Goal: Task Accomplishment & Management: Complete application form

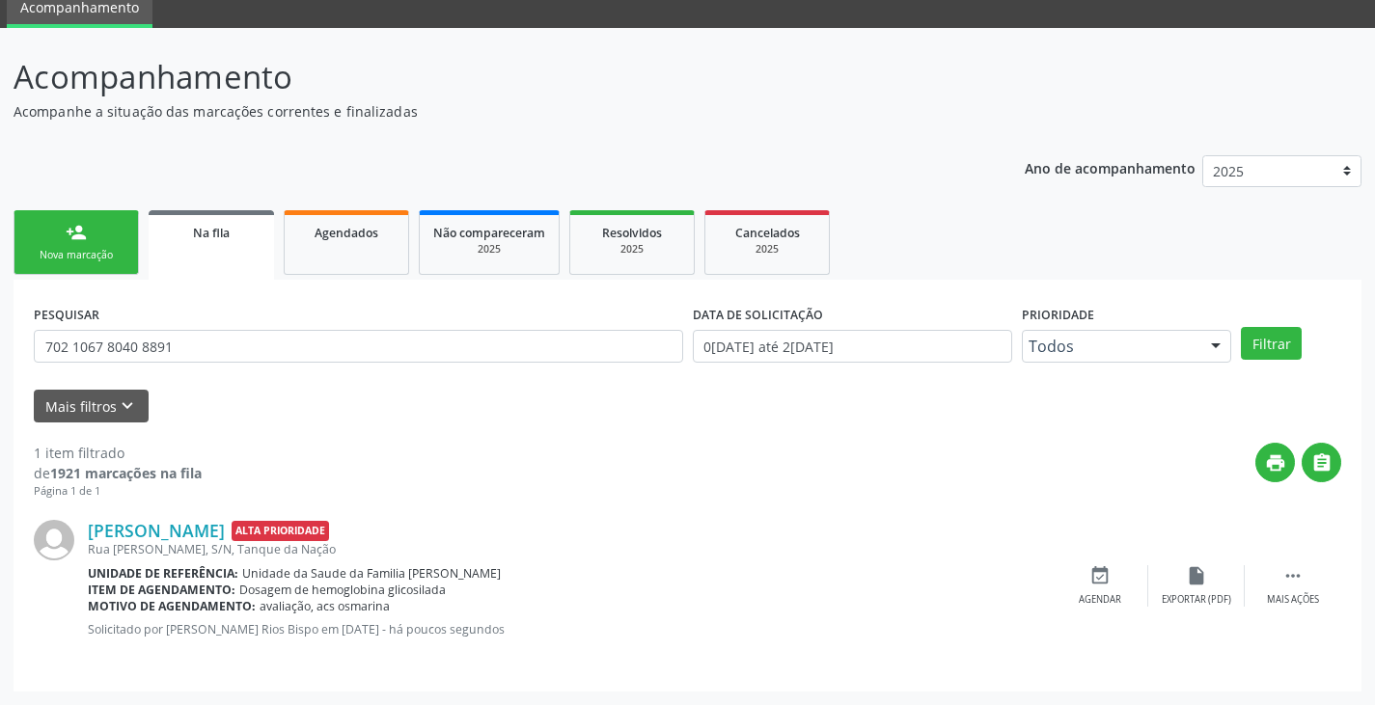
click at [75, 236] on div "person_add" at bounding box center [76, 232] width 21 height 21
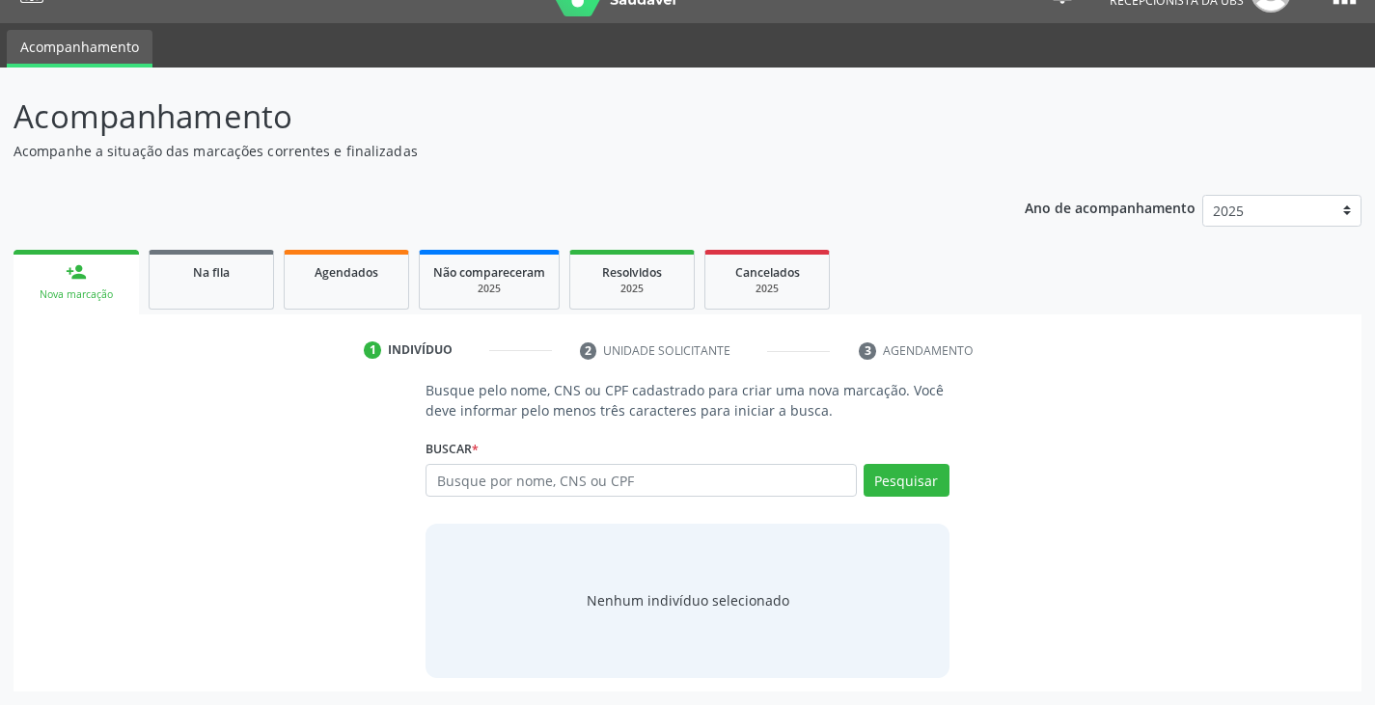
scroll to position [39, 0]
click at [505, 475] on input "text" at bounding box center [640, 480] width 430 height 33
paste input "700001300224406"
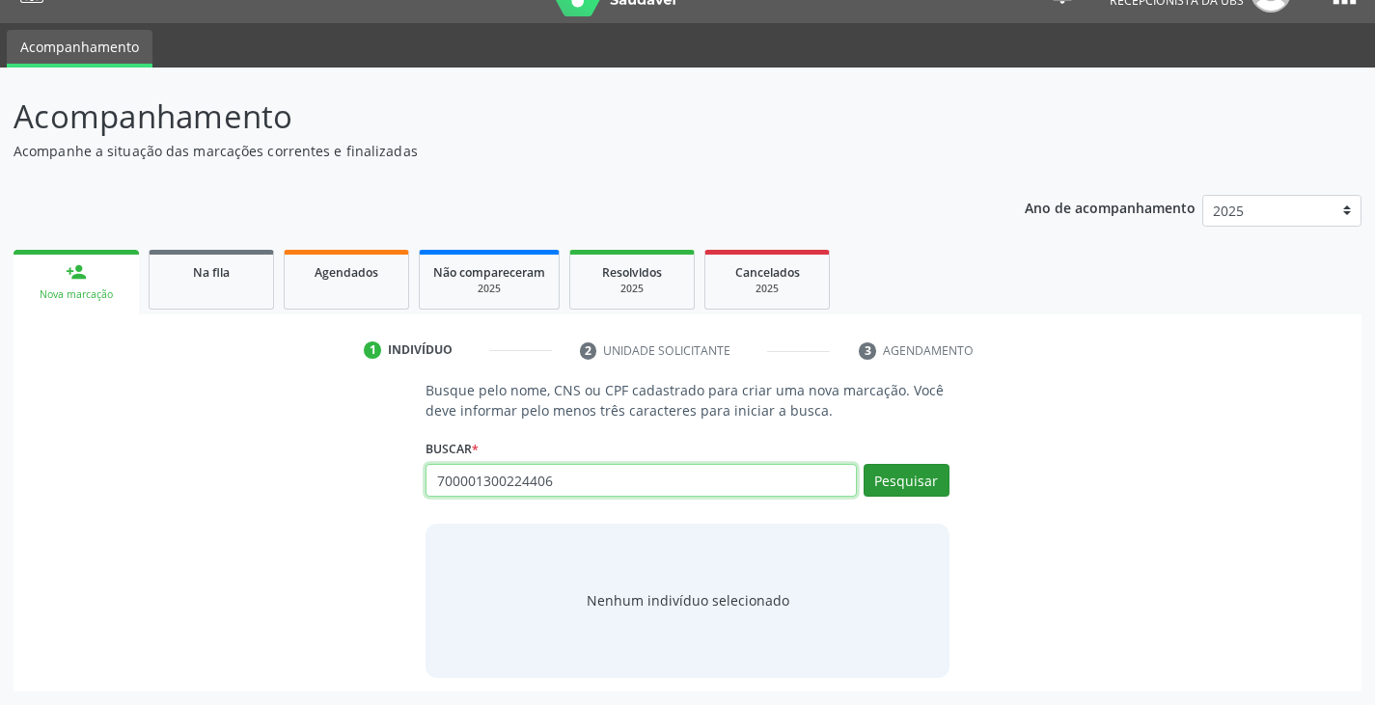
type input "700001300224406"
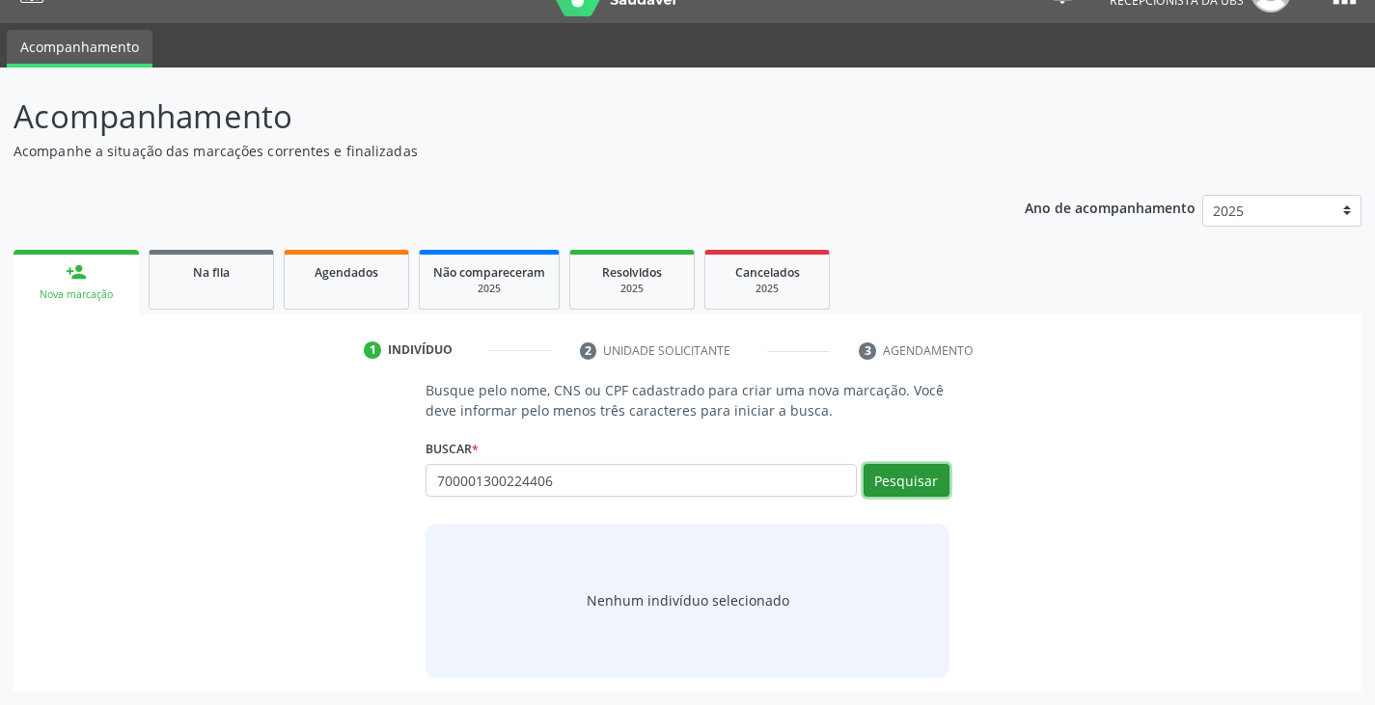
drag, startPoint x: 912, startPoint y: 473, endPoint x: 900, endPoint y: 480, distance: 13.9
click at [910, 472] on button "Pesquisar" at bounding box center [907, 480] width 86 height 33
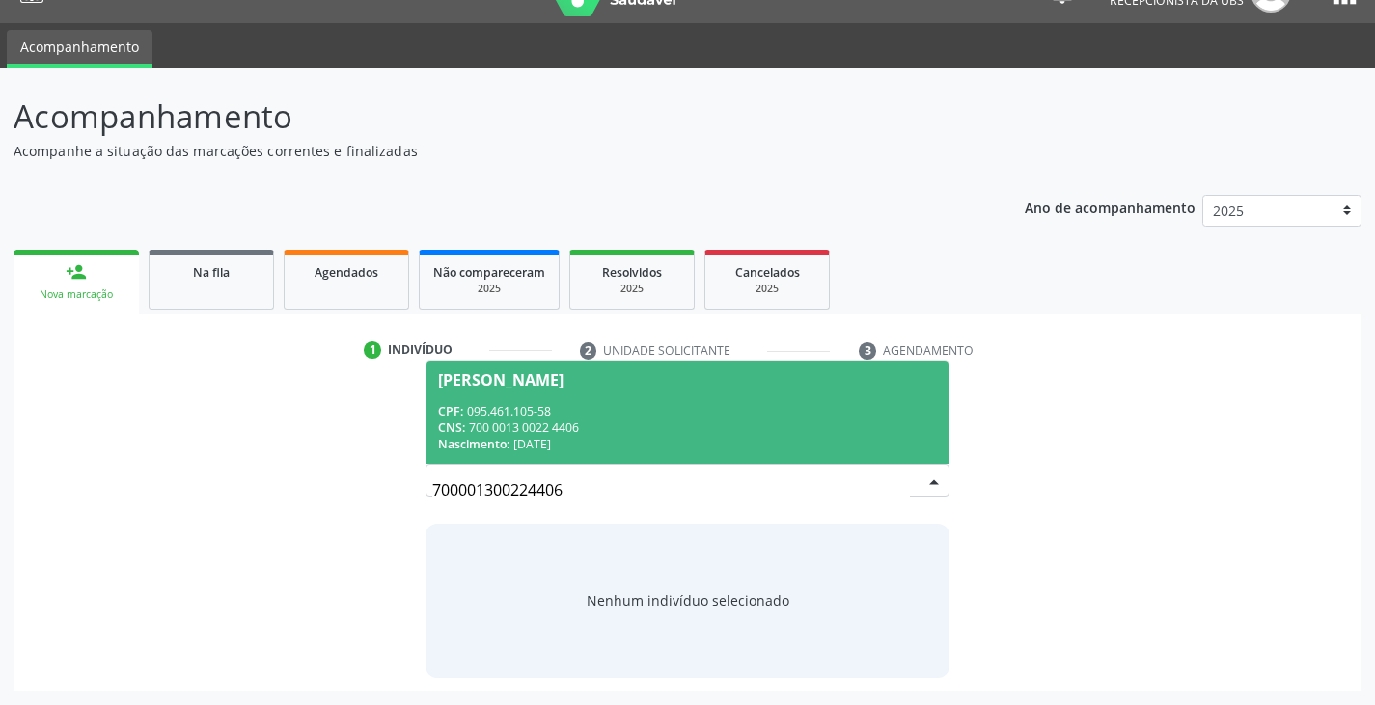
click at [533, 420] on div "CNS: 700 0013 0022 4406" at bounding box center [687, 428] width 498 height 16
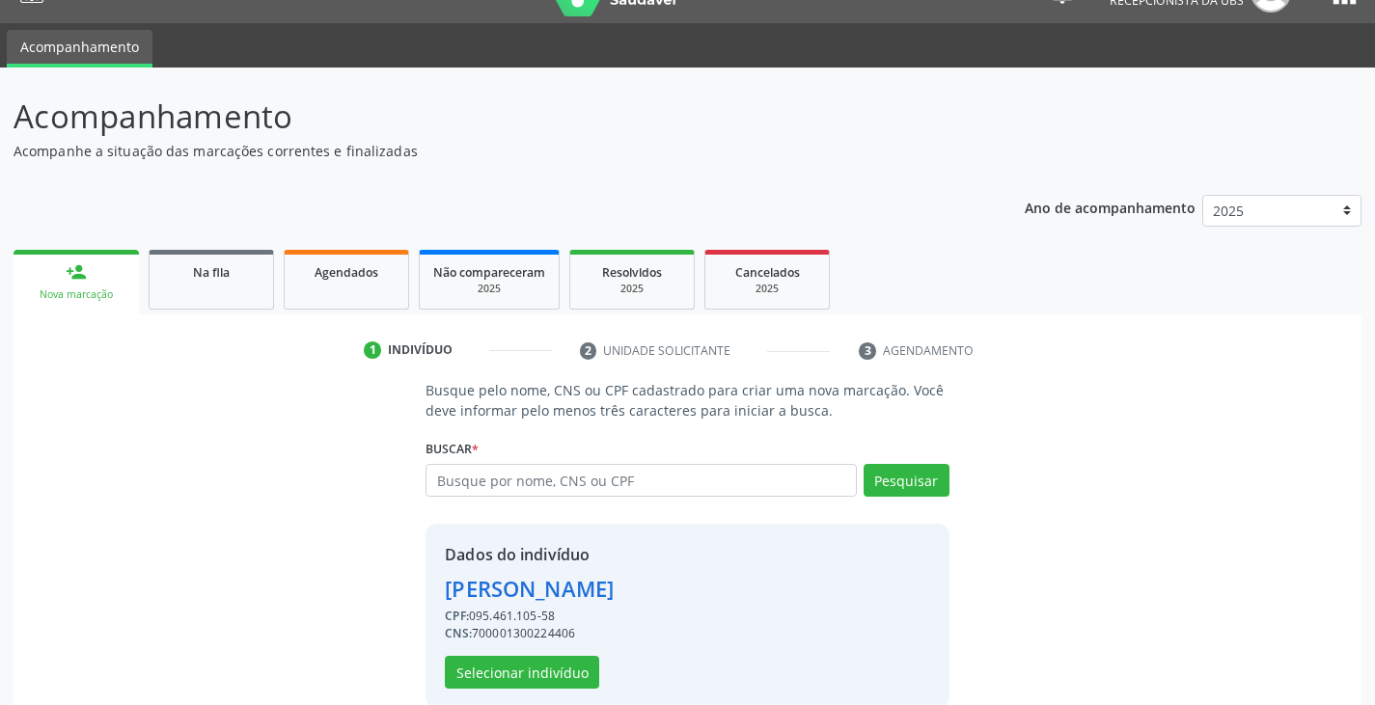
scroll to position [69, 0]
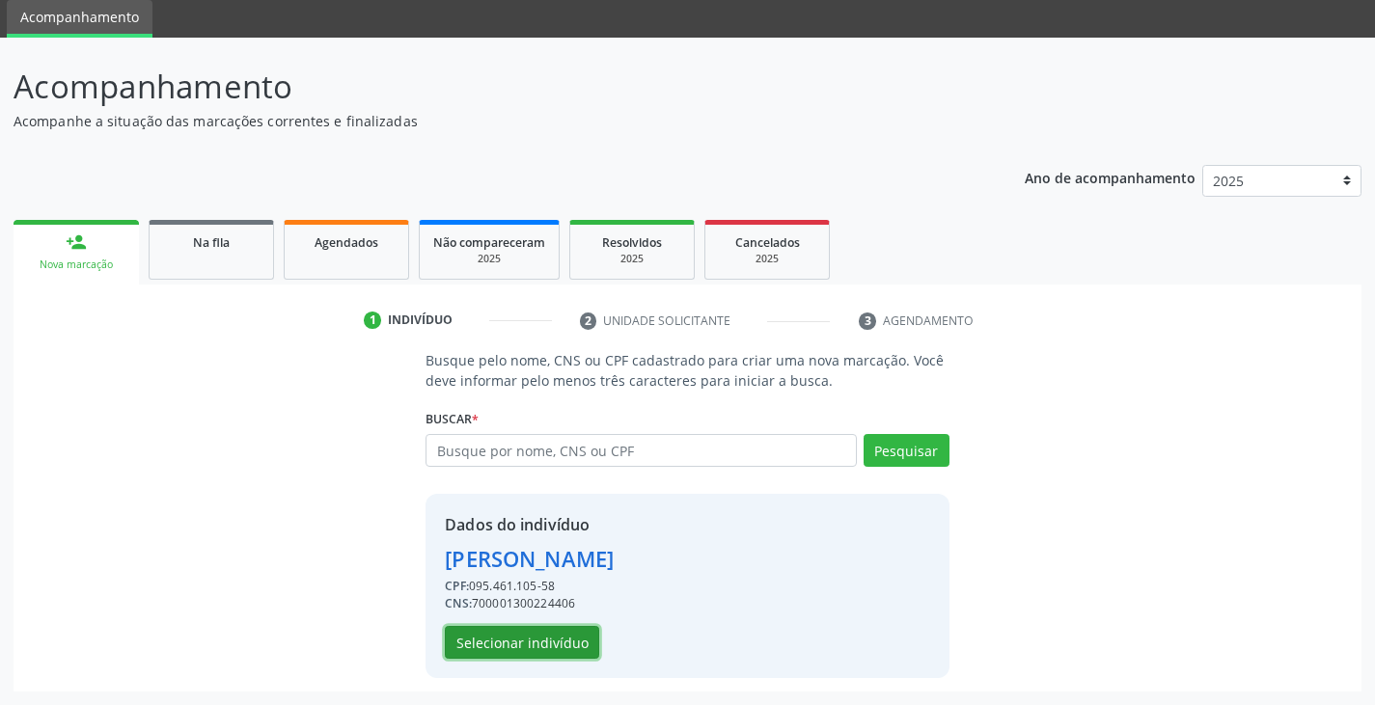
click at [554, 636] on button "Selecionar indivíduo" at bounding box center [522, 642] width 154 height 33
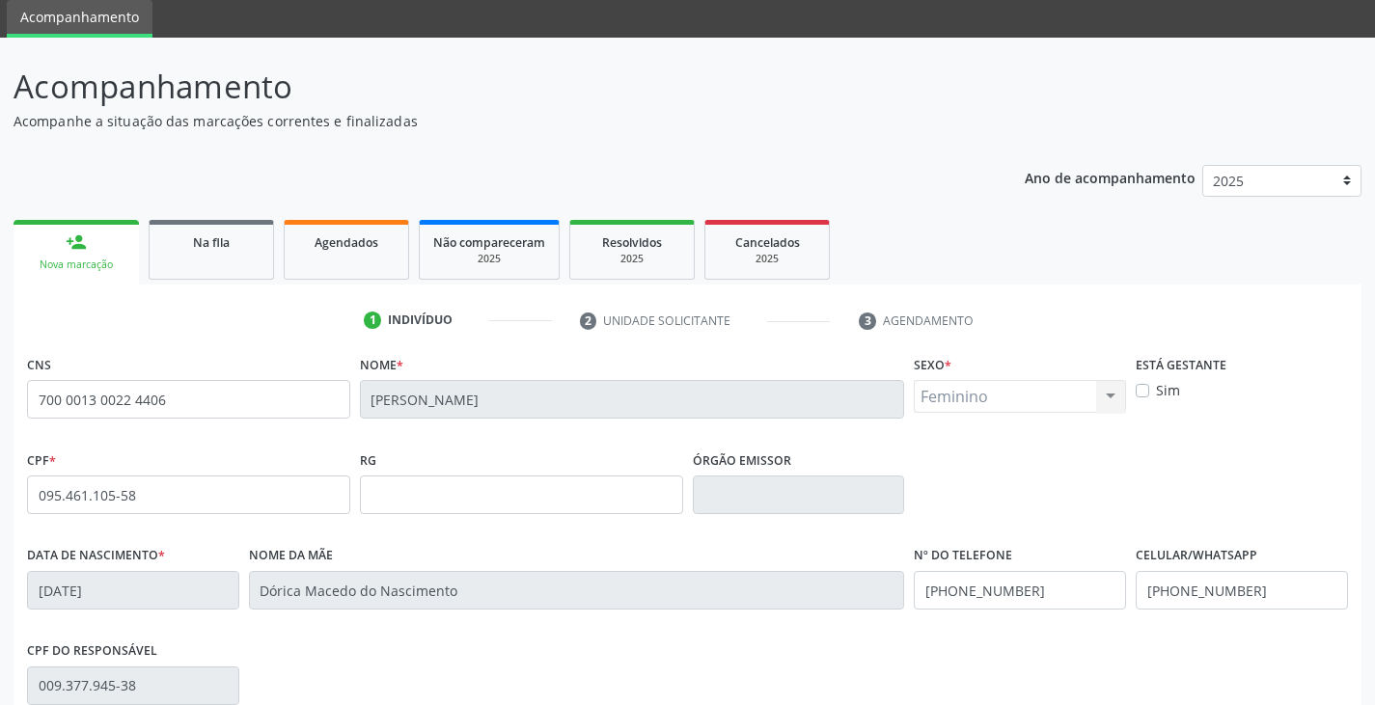
scroll to position [261, 0]
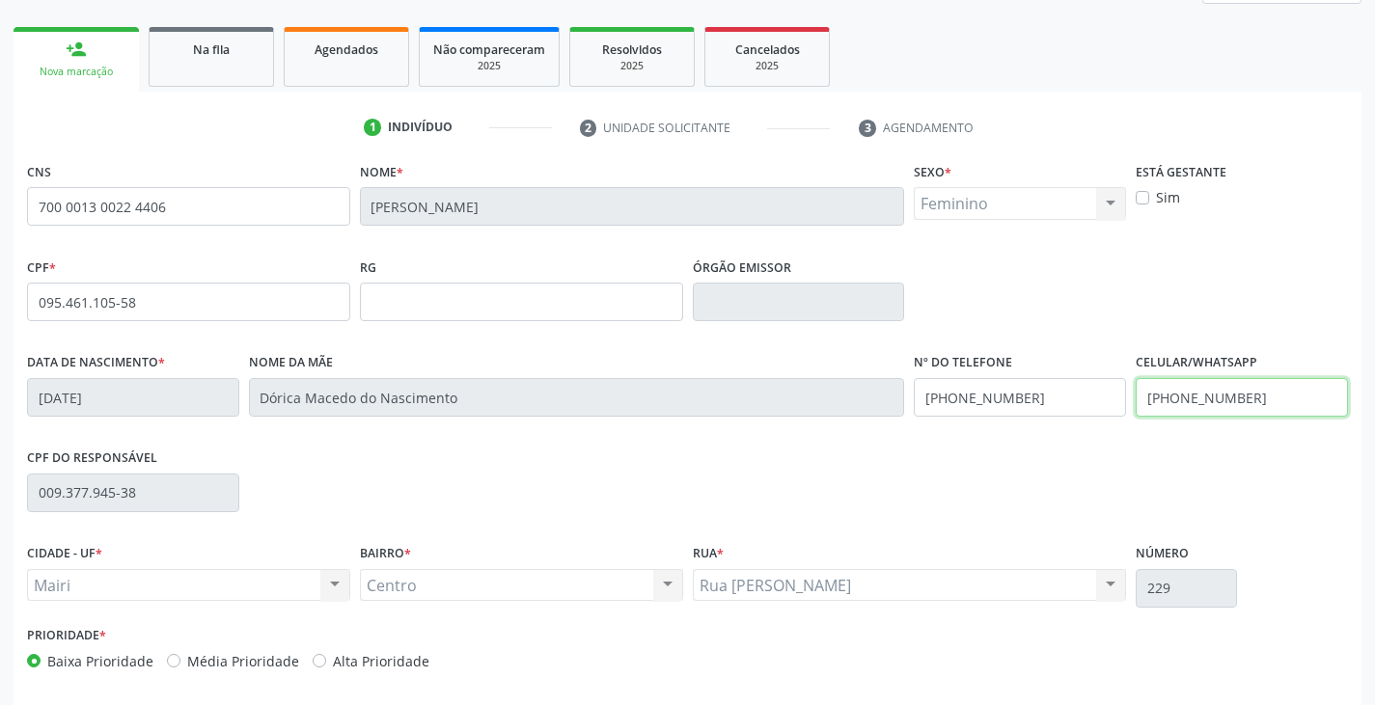
click at [1268, 403] on input "[PHONE_NUMBER]" at bounding box center [1242, 397] width 212 height 39
type input "[PHONE_NUMBER]"
click at [402, 655] on label "Alta Prioridade" at bounding box center [381, 661] width 96 height 20
click at [326, 655] on input "Alta Prioridade" at bounding box center [320, 659] width 14 height 17
radio input "true"
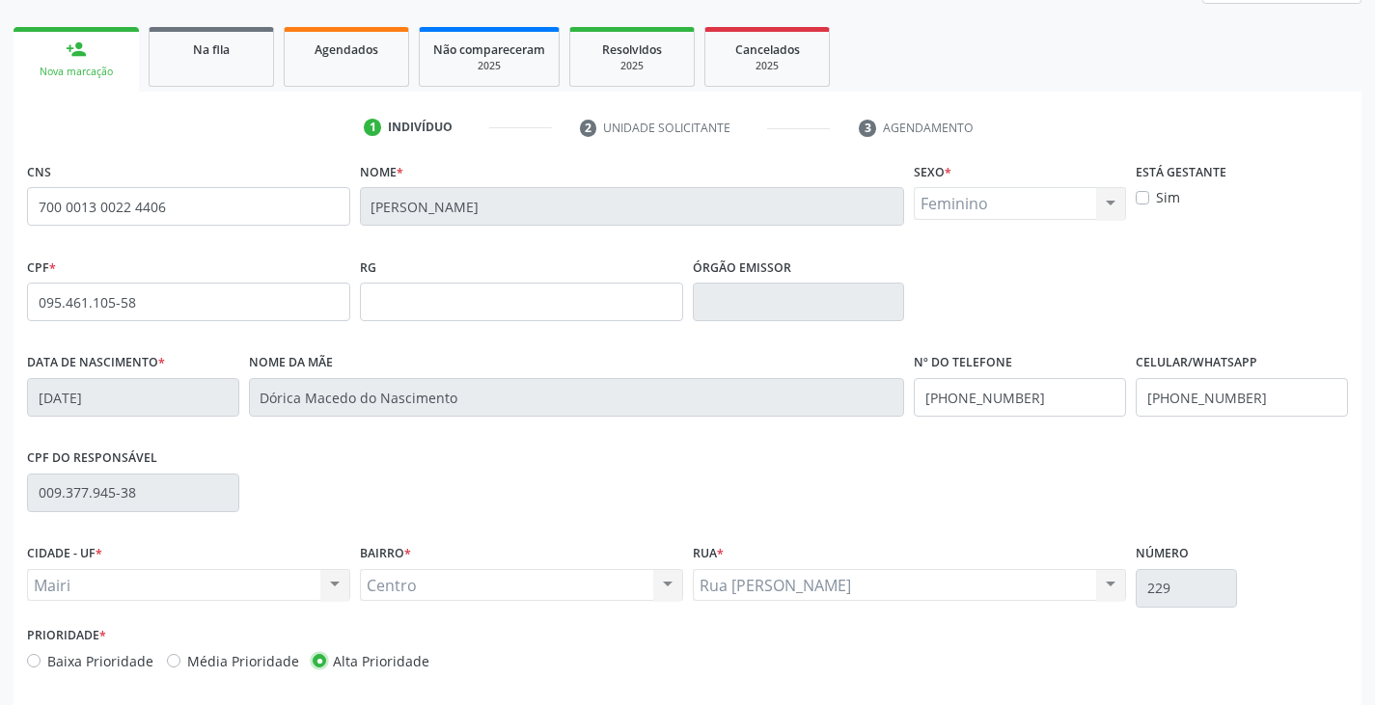
scroll to position [341, 0]
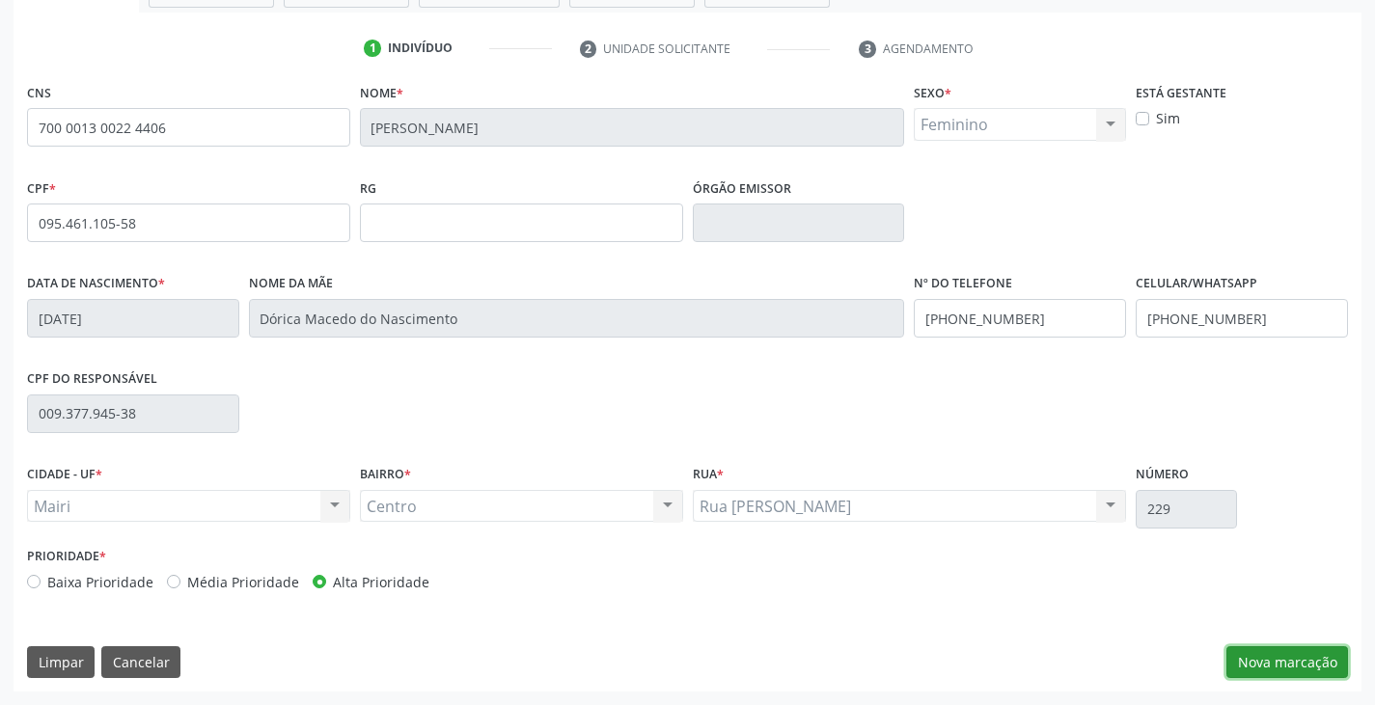
click at [1267, 665] on button "Nova marcação" at bounding box center [1287, 662] width 122 height 33
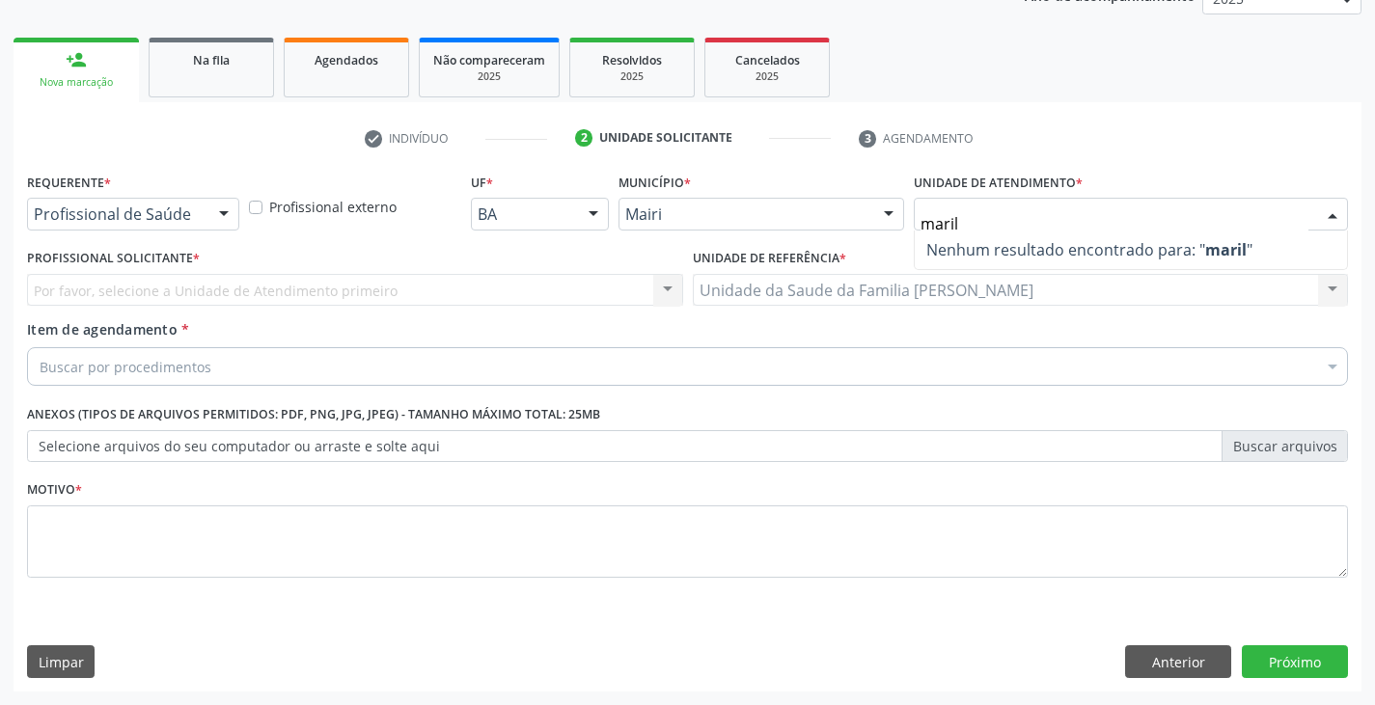
type input "mari"
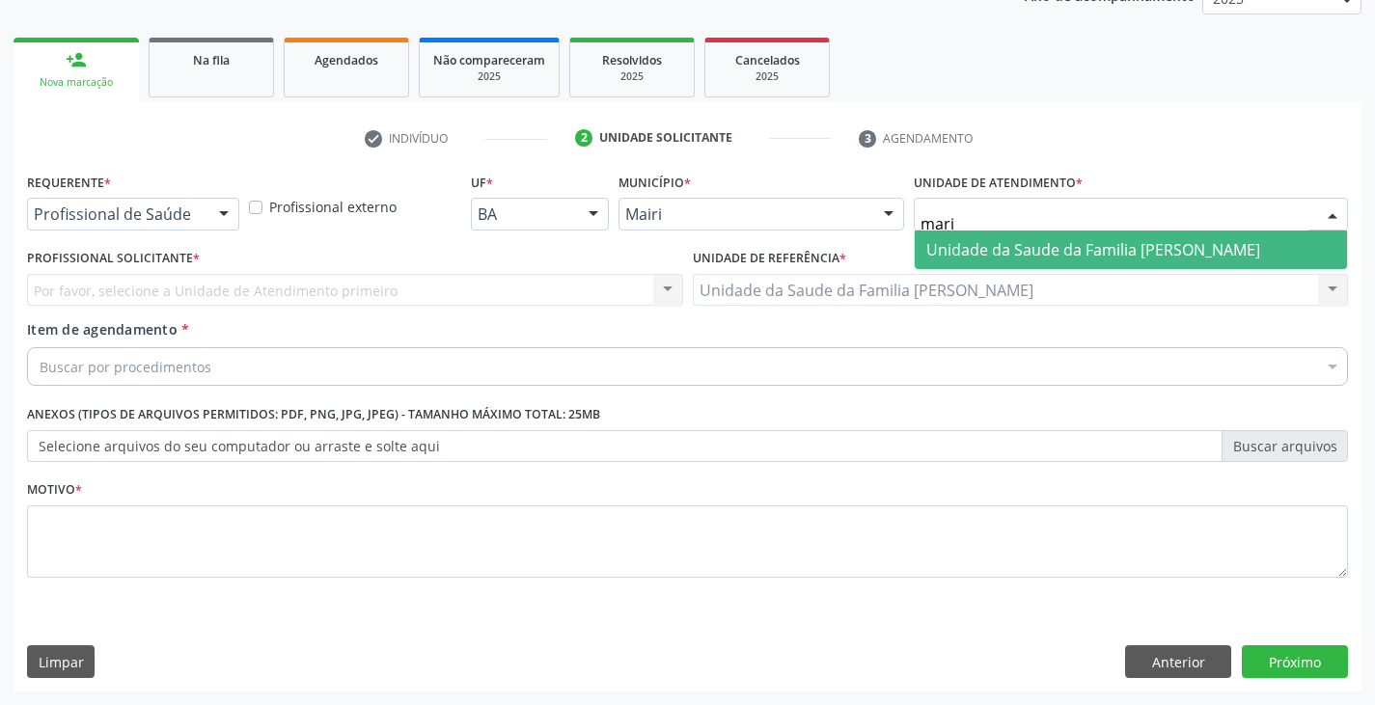
click at [1028, 233] on span "Unidade da Saude da Familia [PERSON_NAME]" at bounding box center [1131, 250] width 432 height 39
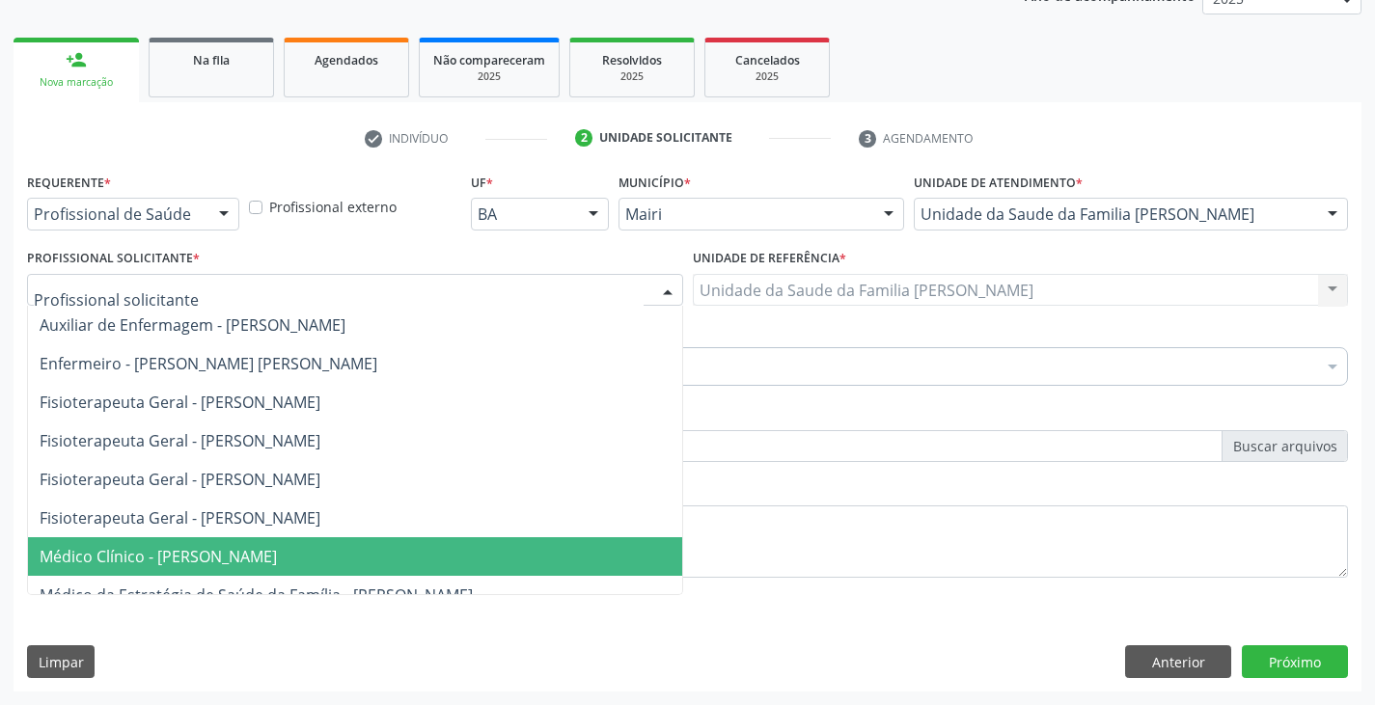
click at [332, 545] on span "Médico Clínico - [PERSON_NAME]" at bounding box center [355, 556] width 654 height 39
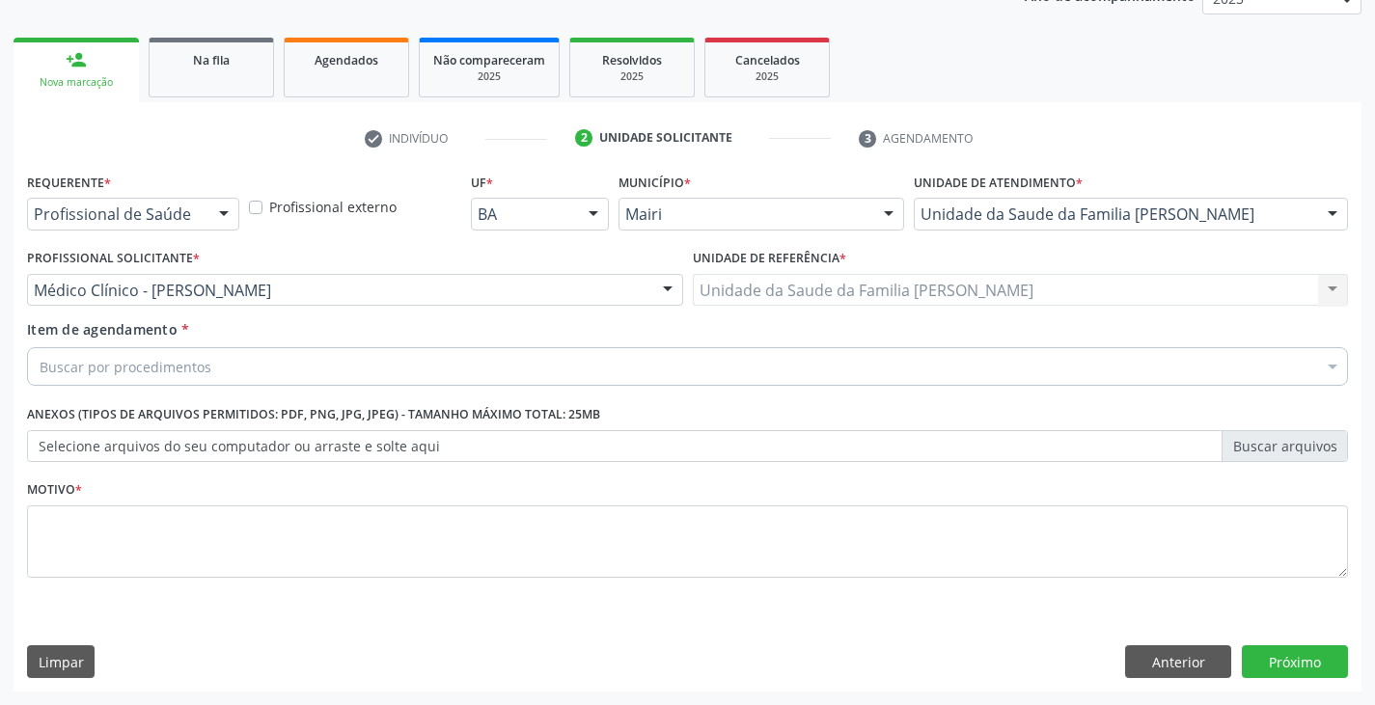
click at [261, 365] on div "Buscar por procedimentos" at bounding box center [687, 366] width 1321 height 39
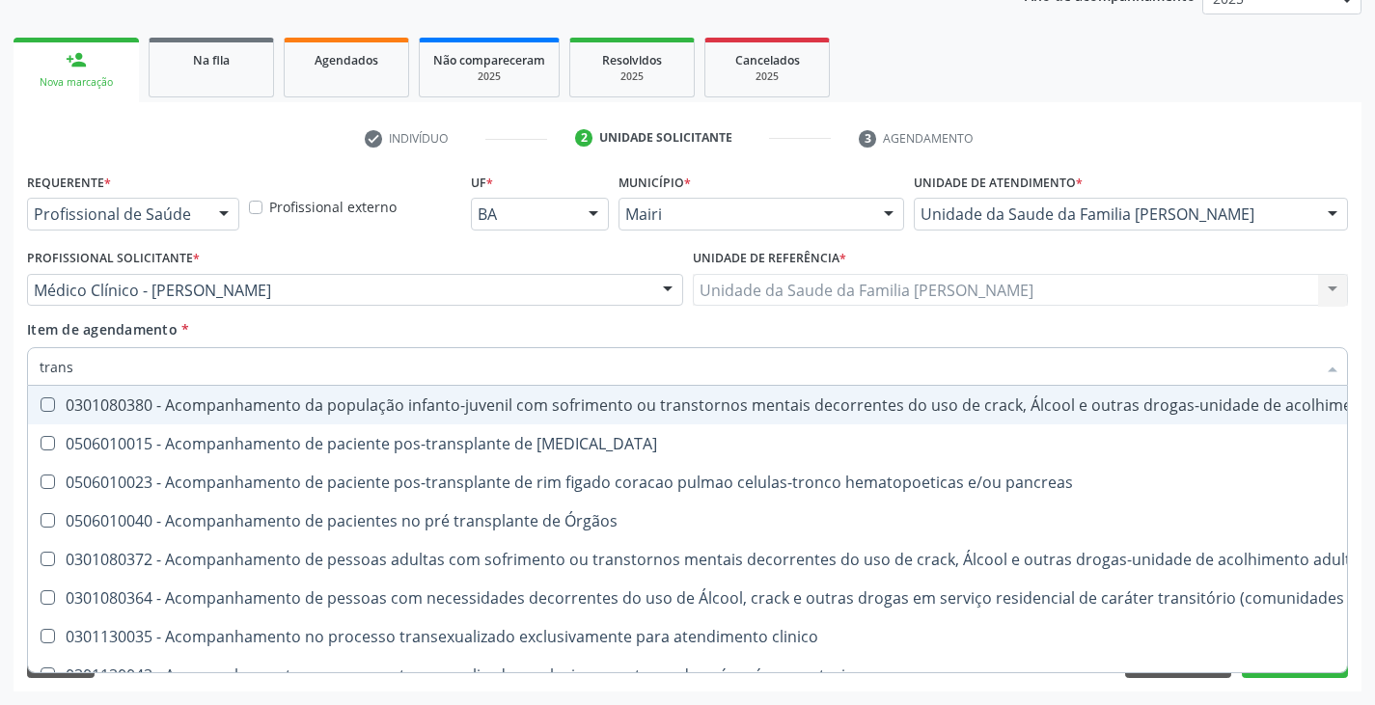
type input "TRANSVAGINAL"
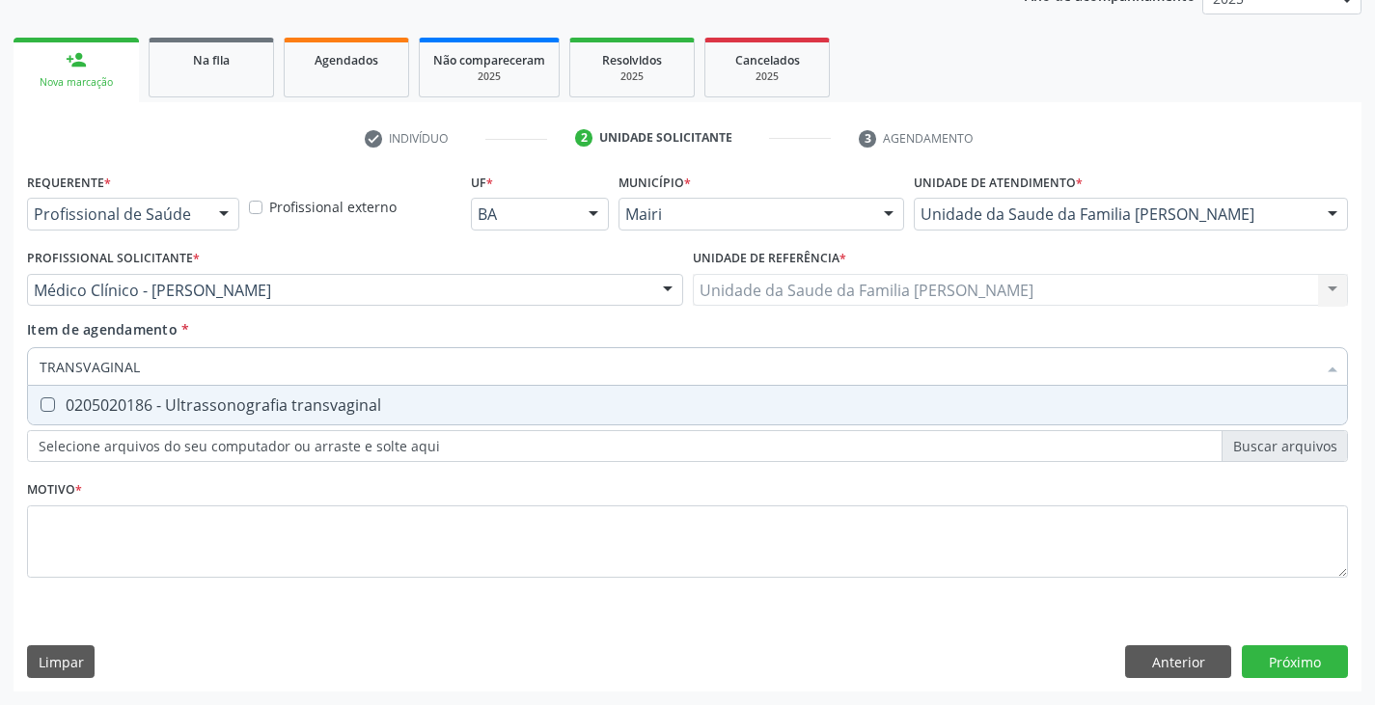
click at [159, 398] on div "0205020186 - Ultrassonografia transvaginal" at bounding box center [688, 405] width 1296 height 15
checkbox transvaginal "true"
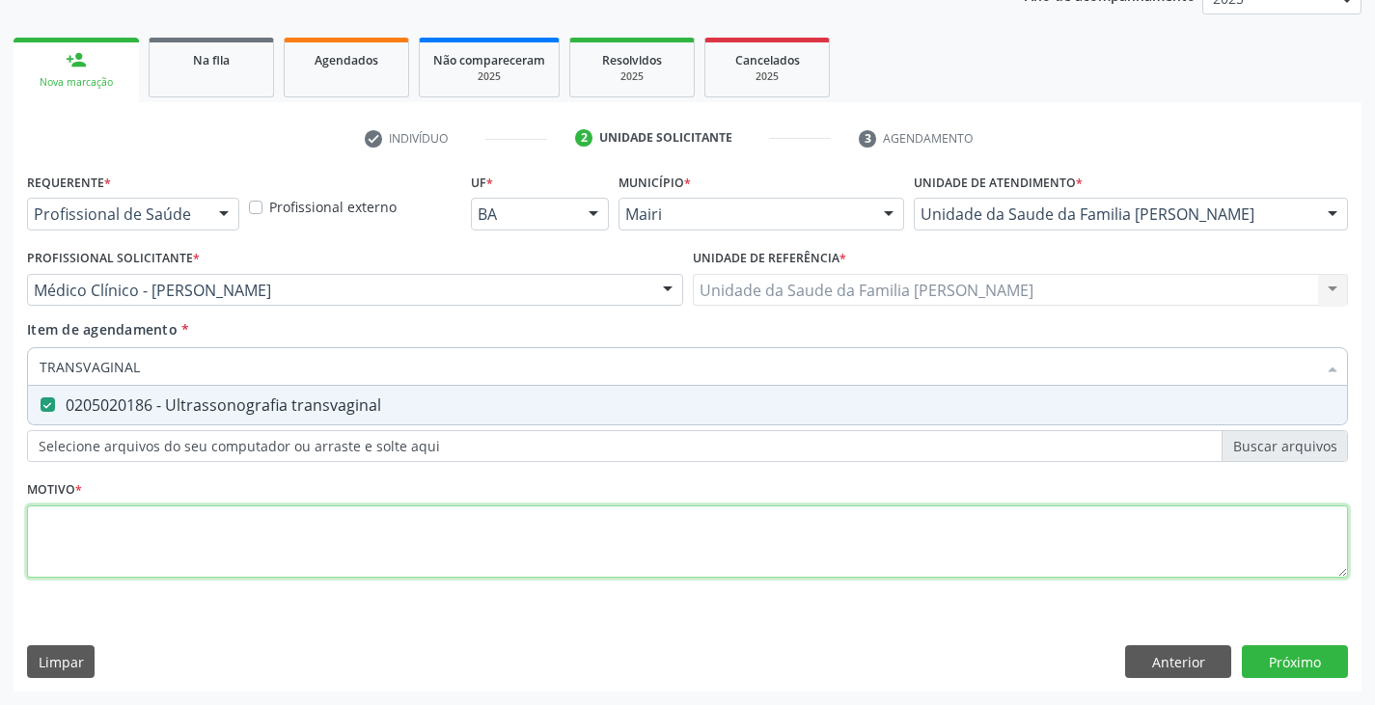
click at [183, 536] on div "Requerente * Profissional de Saúde Profissional de Saúde Paciente Nenhum result…" at bounding box center [687, 386] width 1321 height 437
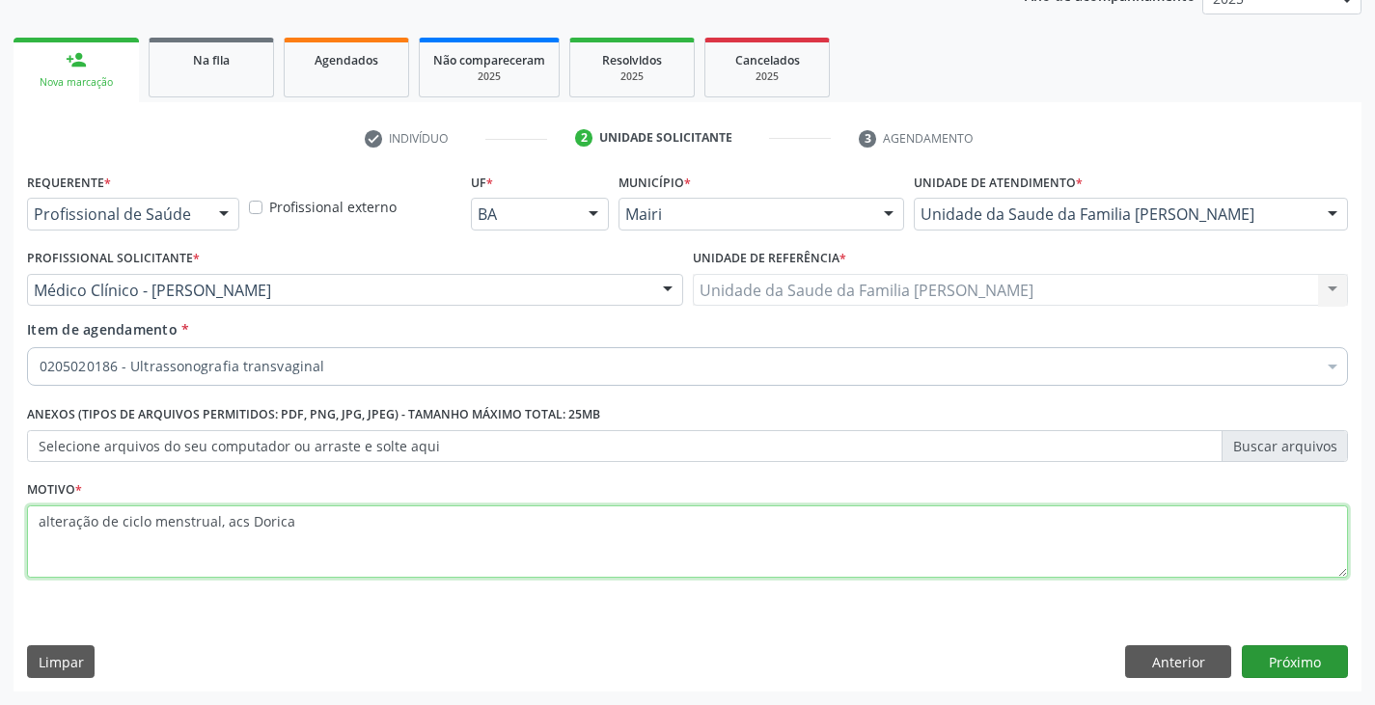
type textarea "alteração de ciclo menstrual, acs Dorica"
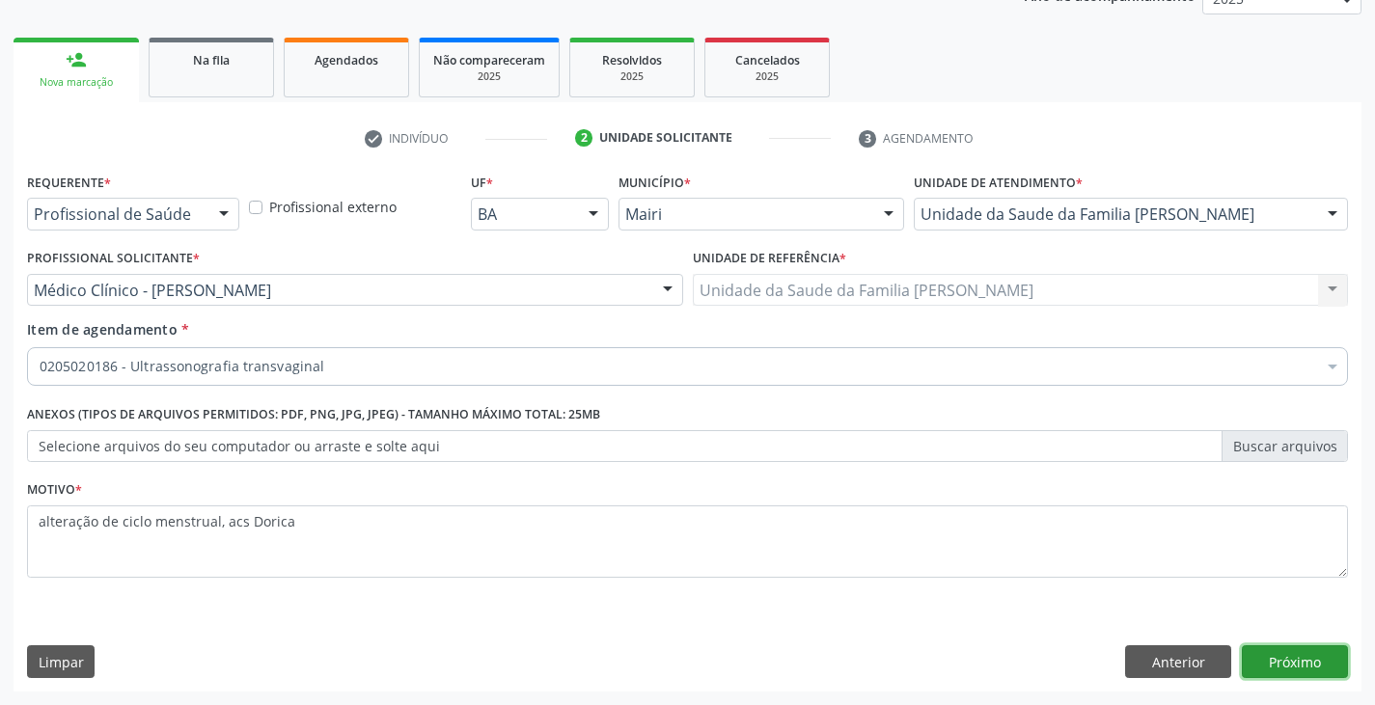
click at [1281, 658] on button "Próximo" at bounding box center [1295, 661] width 106 height 33
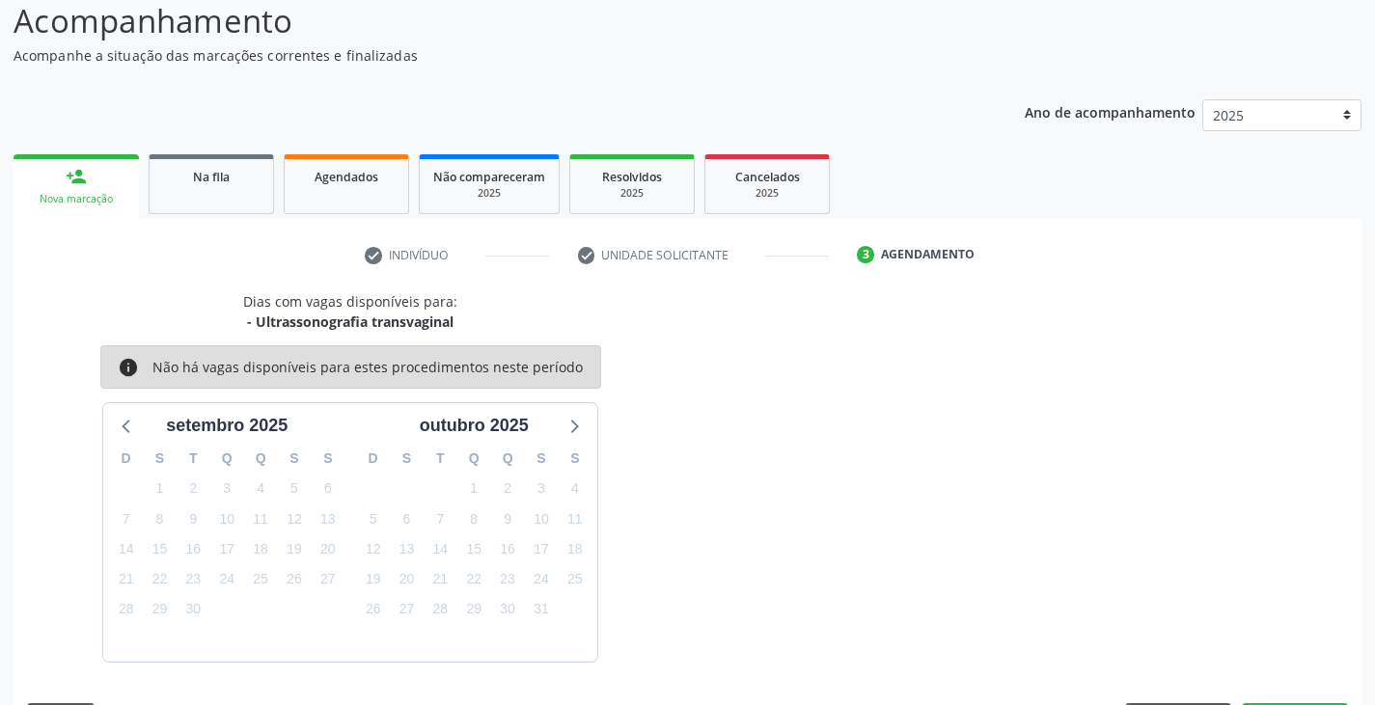
scroll to position [191, 0]
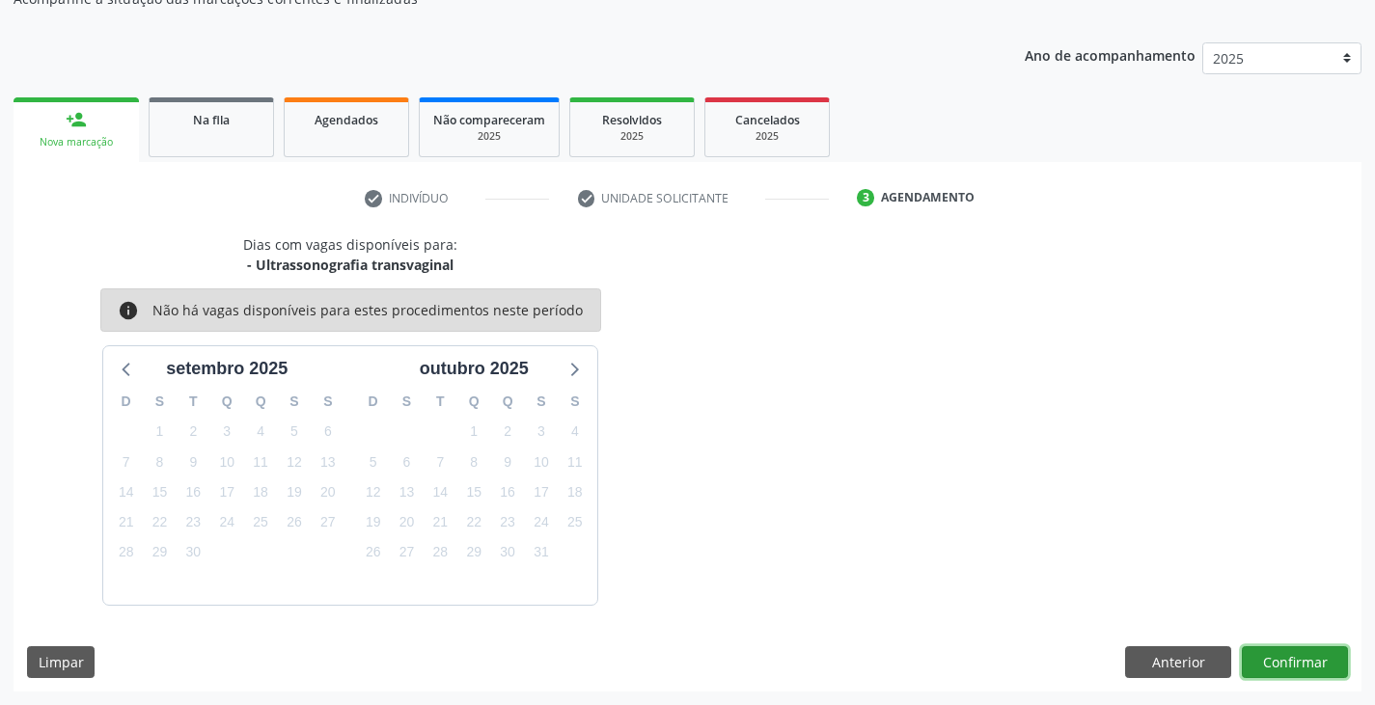
click at [1312, 672] on button "Confirmar" at bounding box center [1295, 662] width 106 height 33
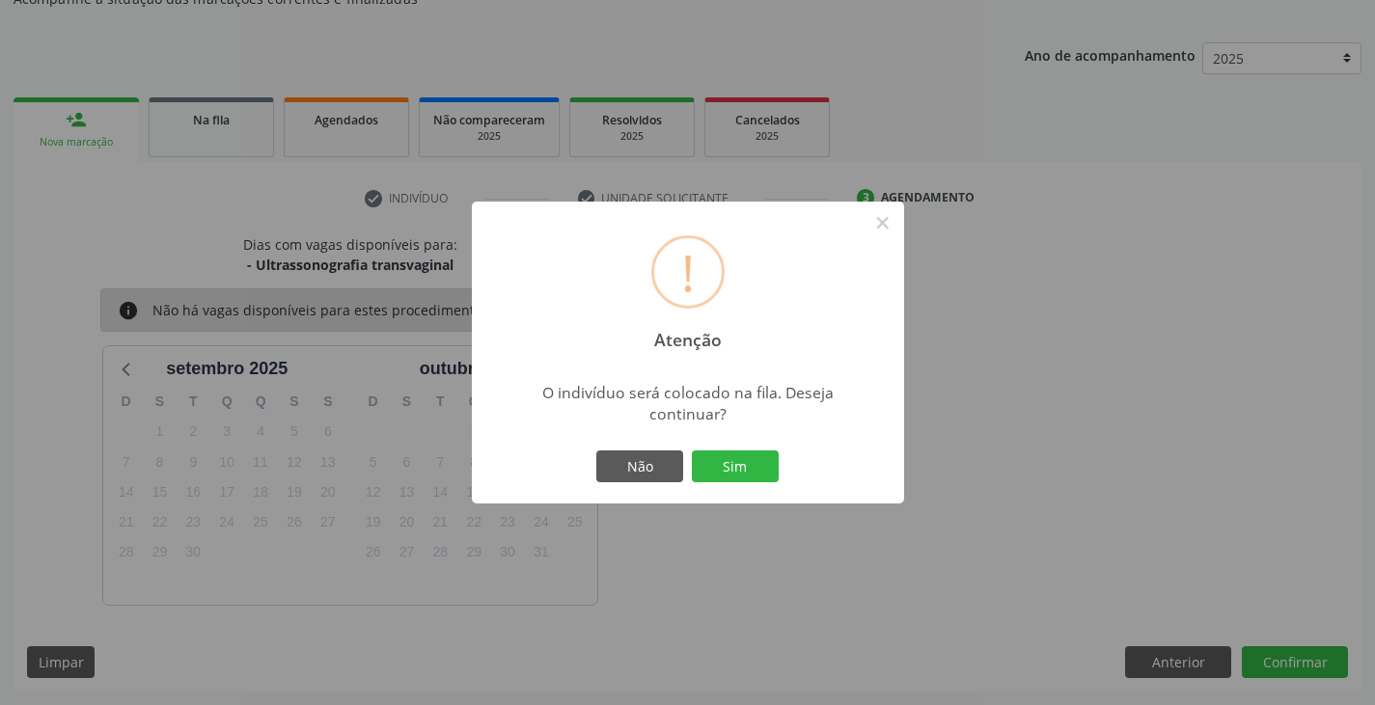
click at [767, 465] on button "Sim" at bounding box center [735, 467] width 87 height 33
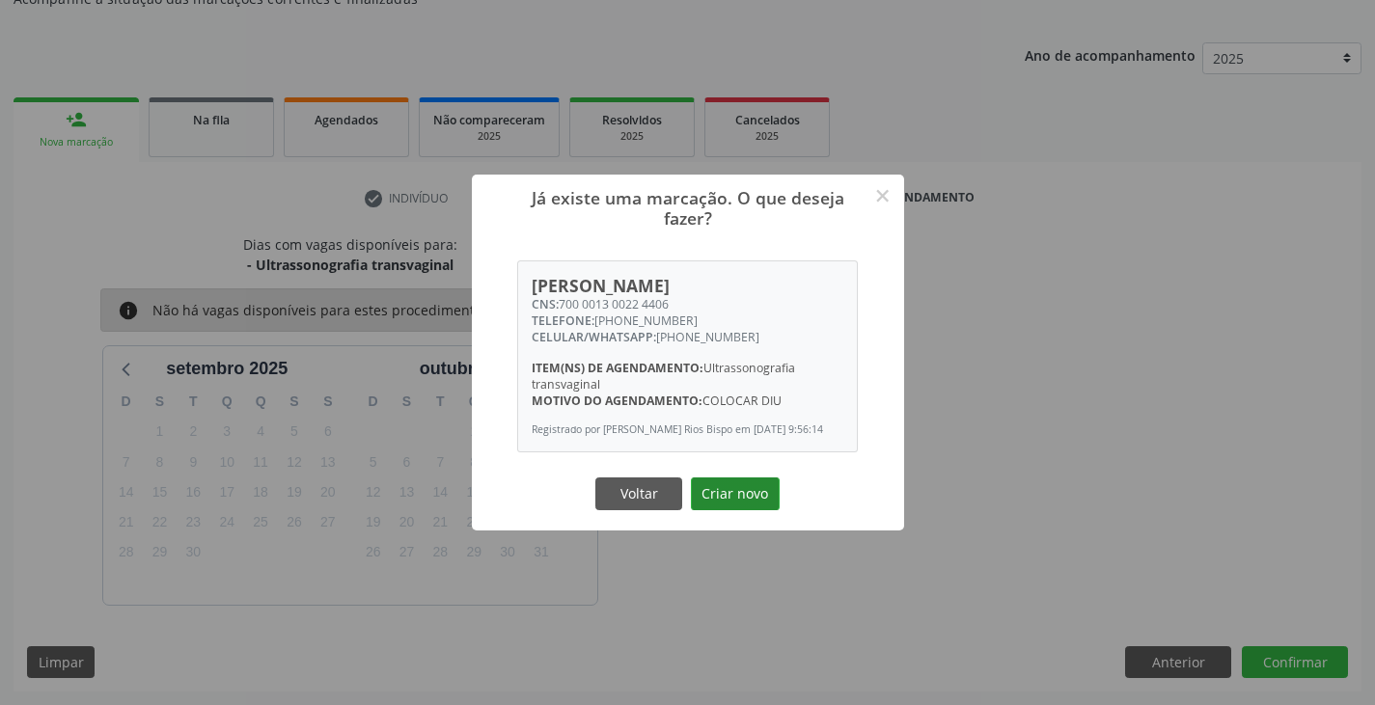
click at [759, 491] on button "Criar novo" at bounding box center [735, 494] width 89 height 33
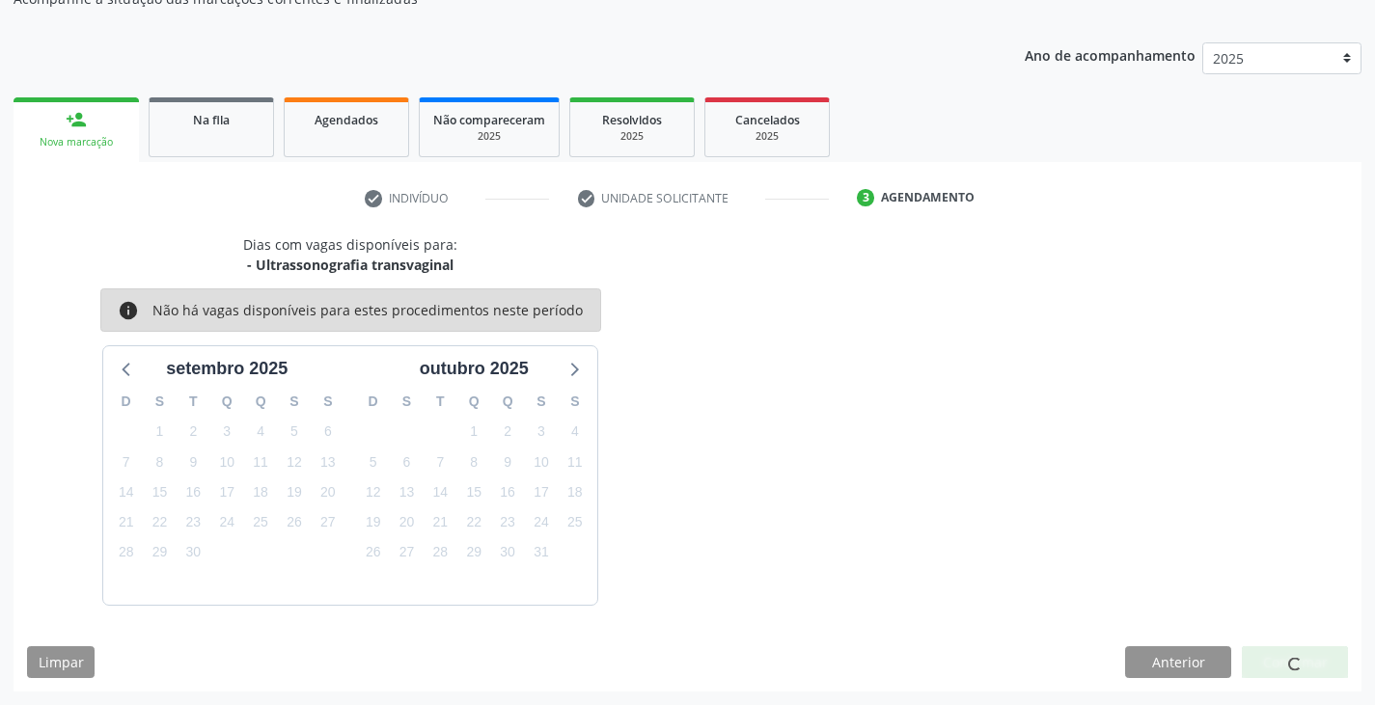
scroll to position [0, 0]
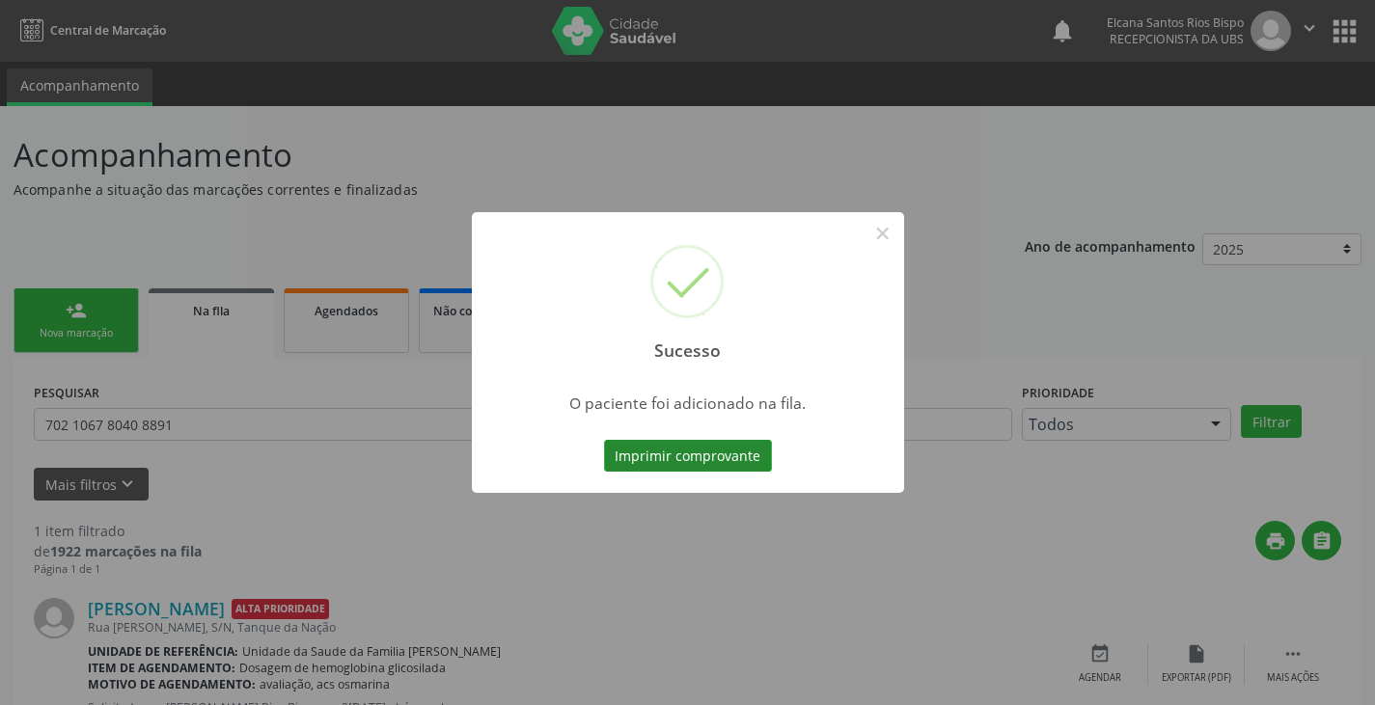
click at [749, 465] on button "Imprimir comprovante" at bounding box center [688, 456] width 168 height 33
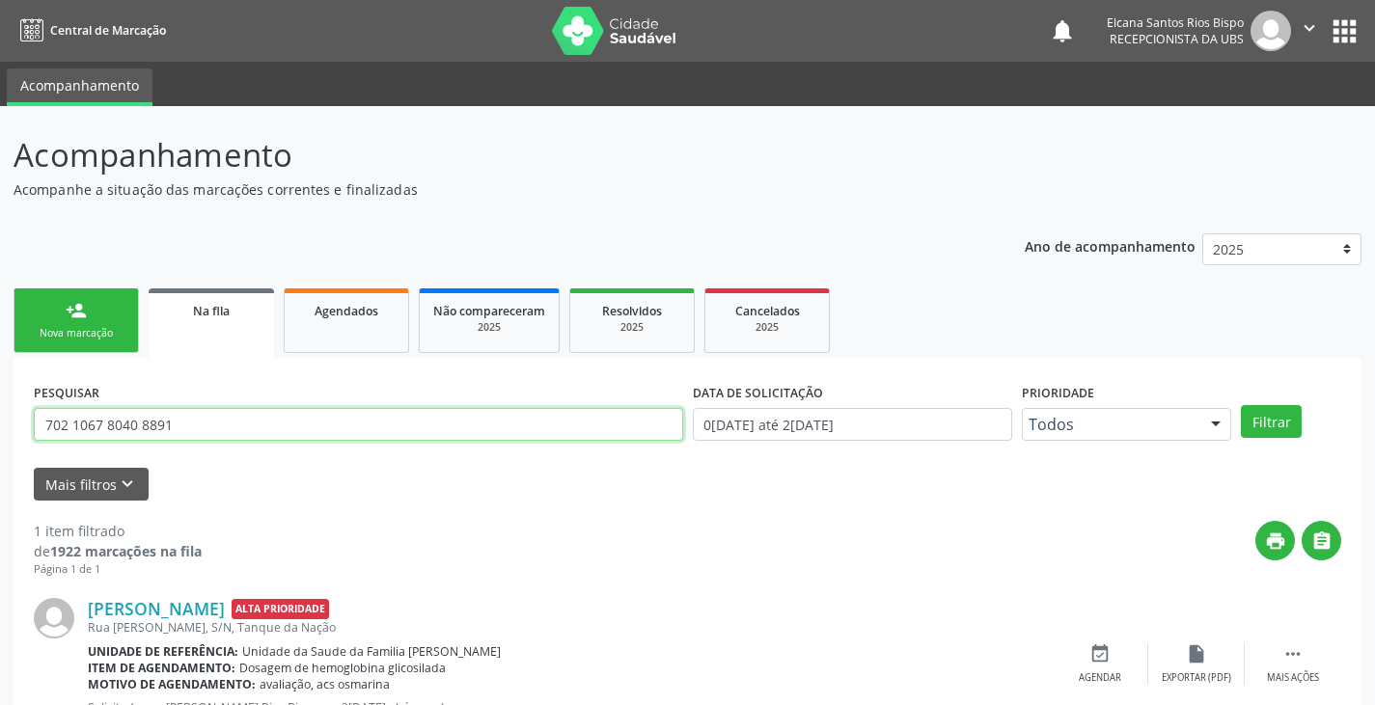
drag, startPoint x: 184, startPoint y: 423, endPoint x: 0, endPoint y: 405, distance: 185.1
click at [0, 405] on div "Acompanhamento Acompanhe a situação das marcações correntes e finalizadas Relat…" at bounding box center [687, 444] width 1375 height 677
paste input "0001300224406"
type input "700001300224406"
click at [1241, 405] on button "Filtrar" at bounding box center [1271, 421] width 61 height 33
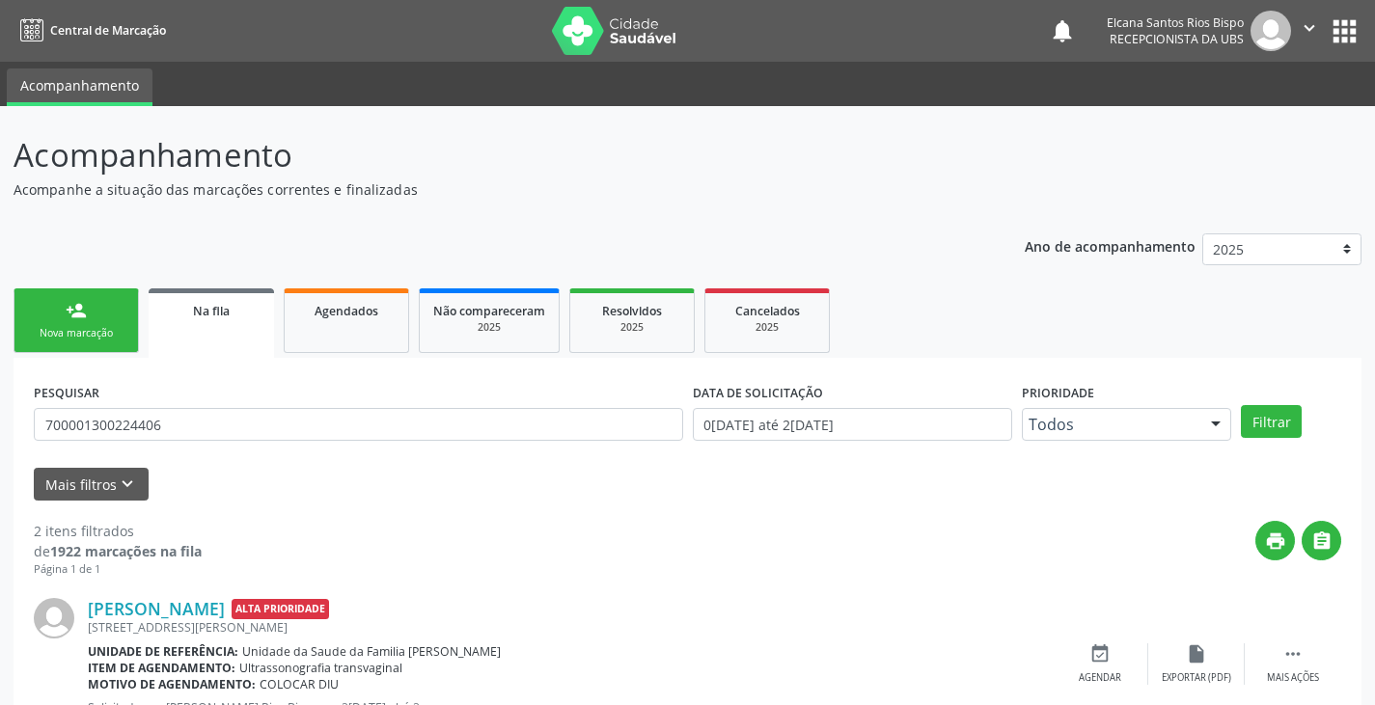
scroll to position [251, 0]
